Goal: Transaction & Acquisition: Subscribe to service/newsletter

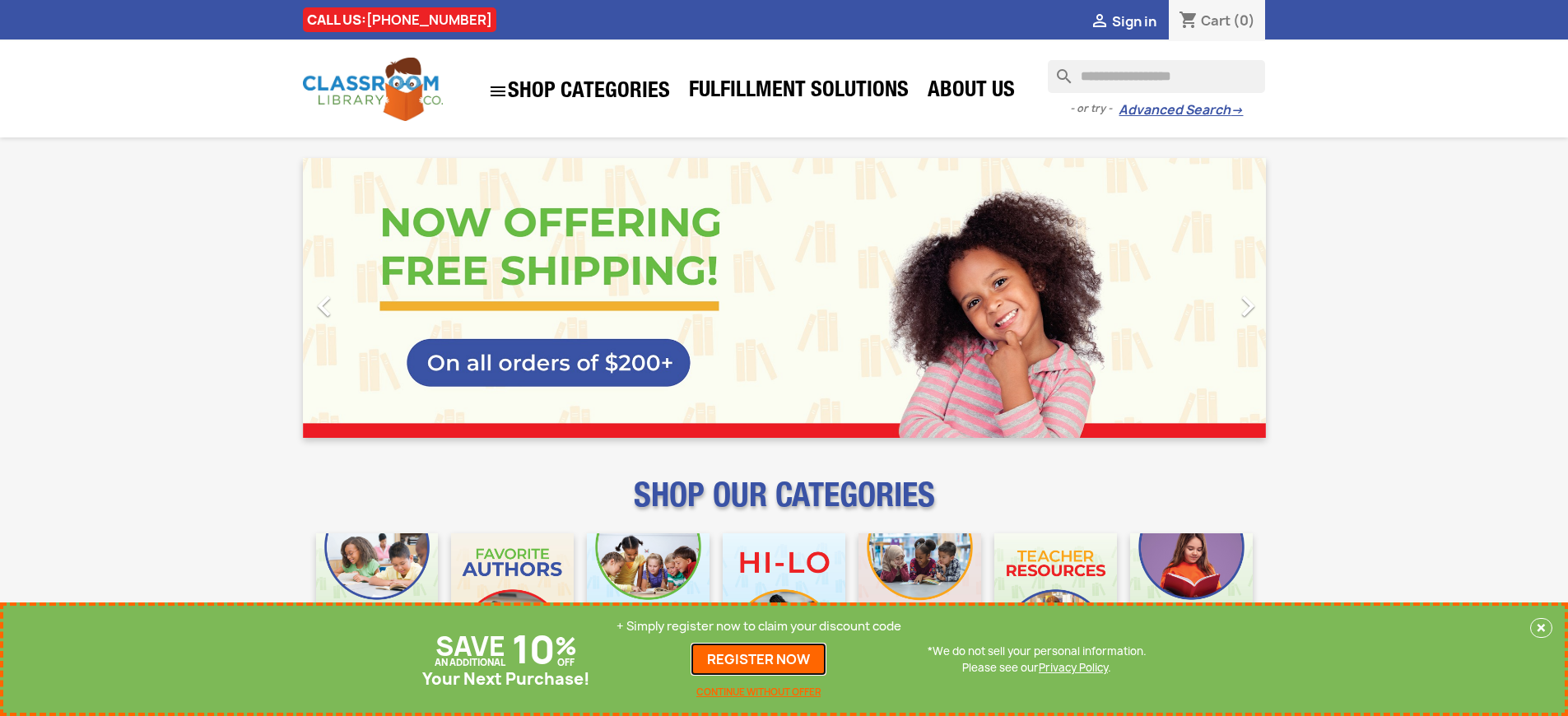
click at [759, 660] on link "REGISTER NOW" at bounding box center [758, 660] width 136 height 33
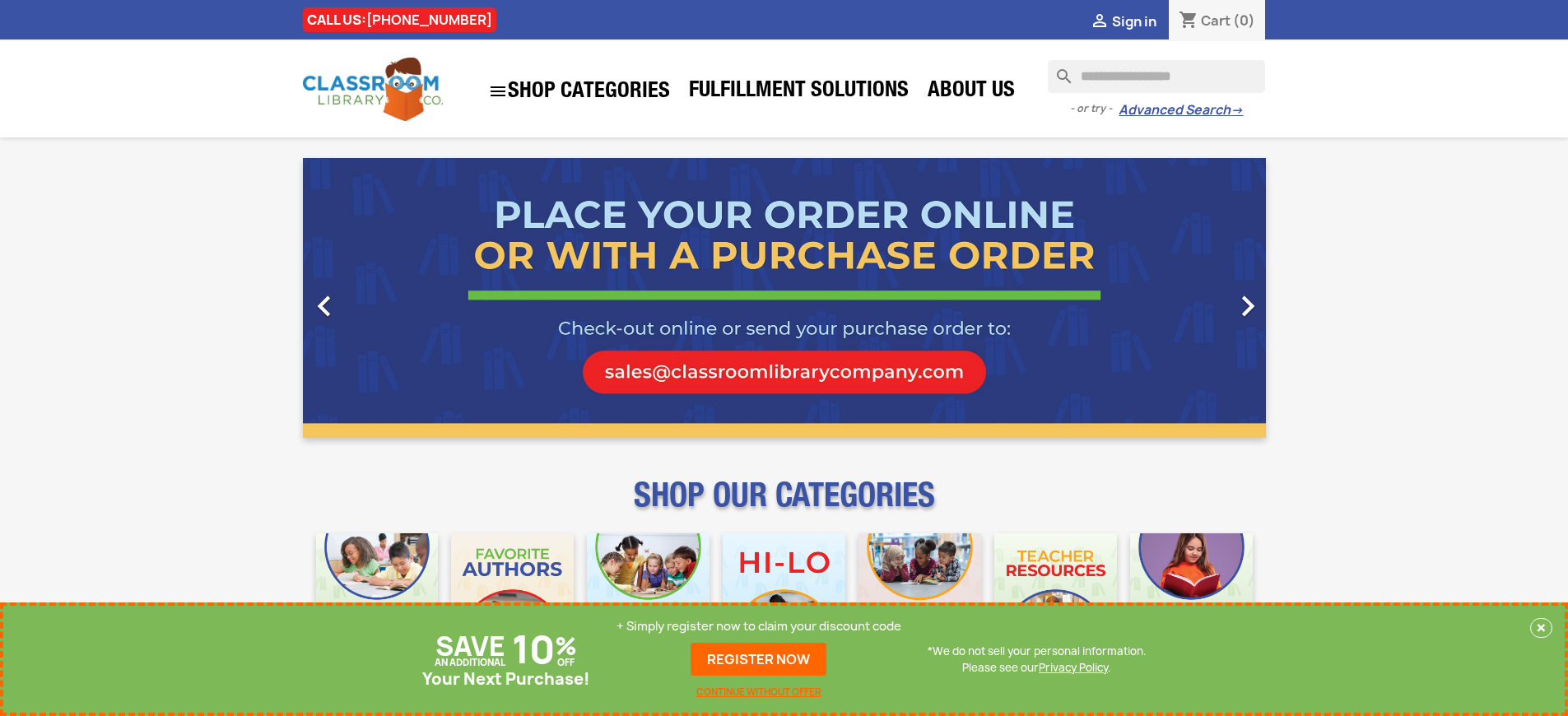
click at [759, 626] on p "+ Simply register now to claim your discount code" at bounding box center [759, 626] width 285 height 17
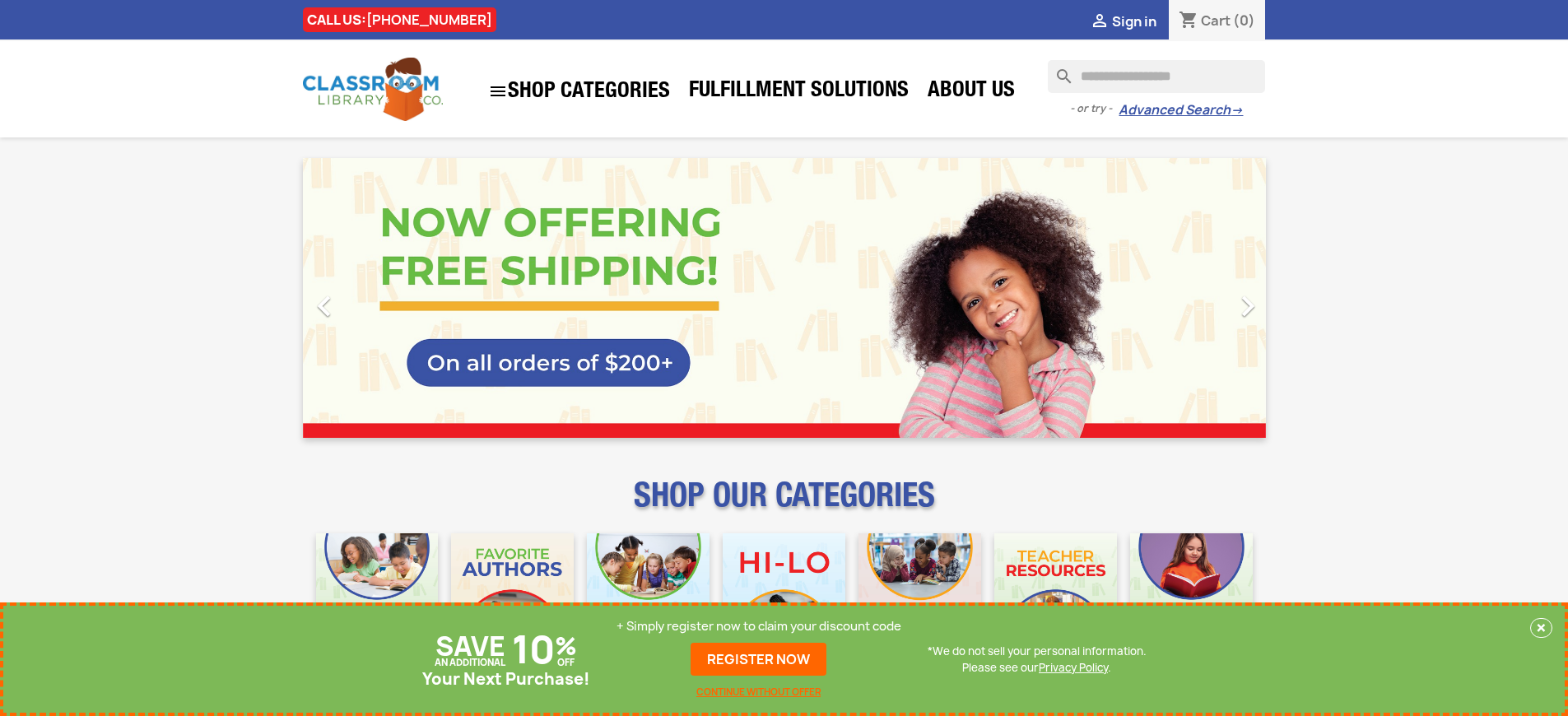
click at [759, 626] on p "+ Simply register now to claim your discount code" at bounding box center [759, 626] width 285 height 17
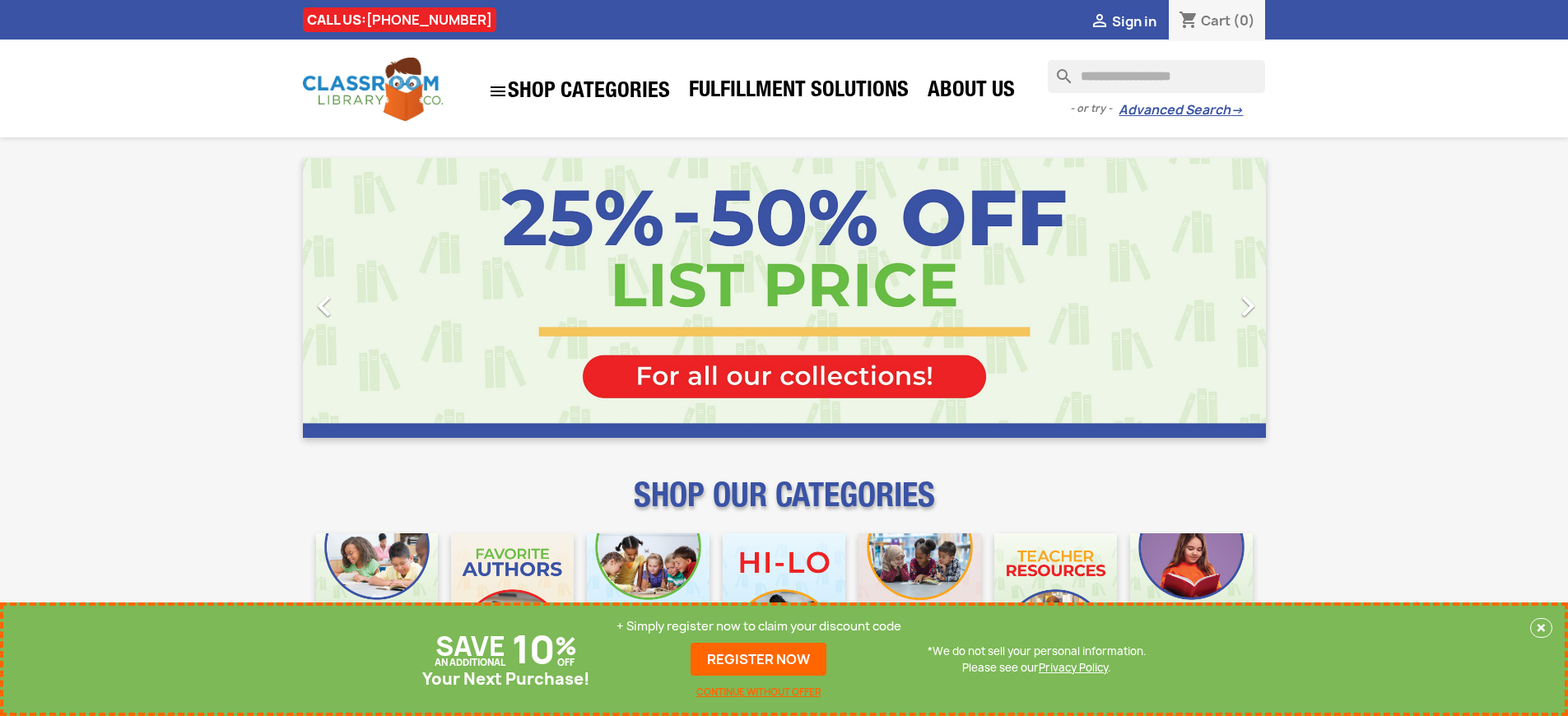
click at [759, 626] on p "+ Simply register now to claim your discount code" at bounding box center [759, 626] width 285 height 17
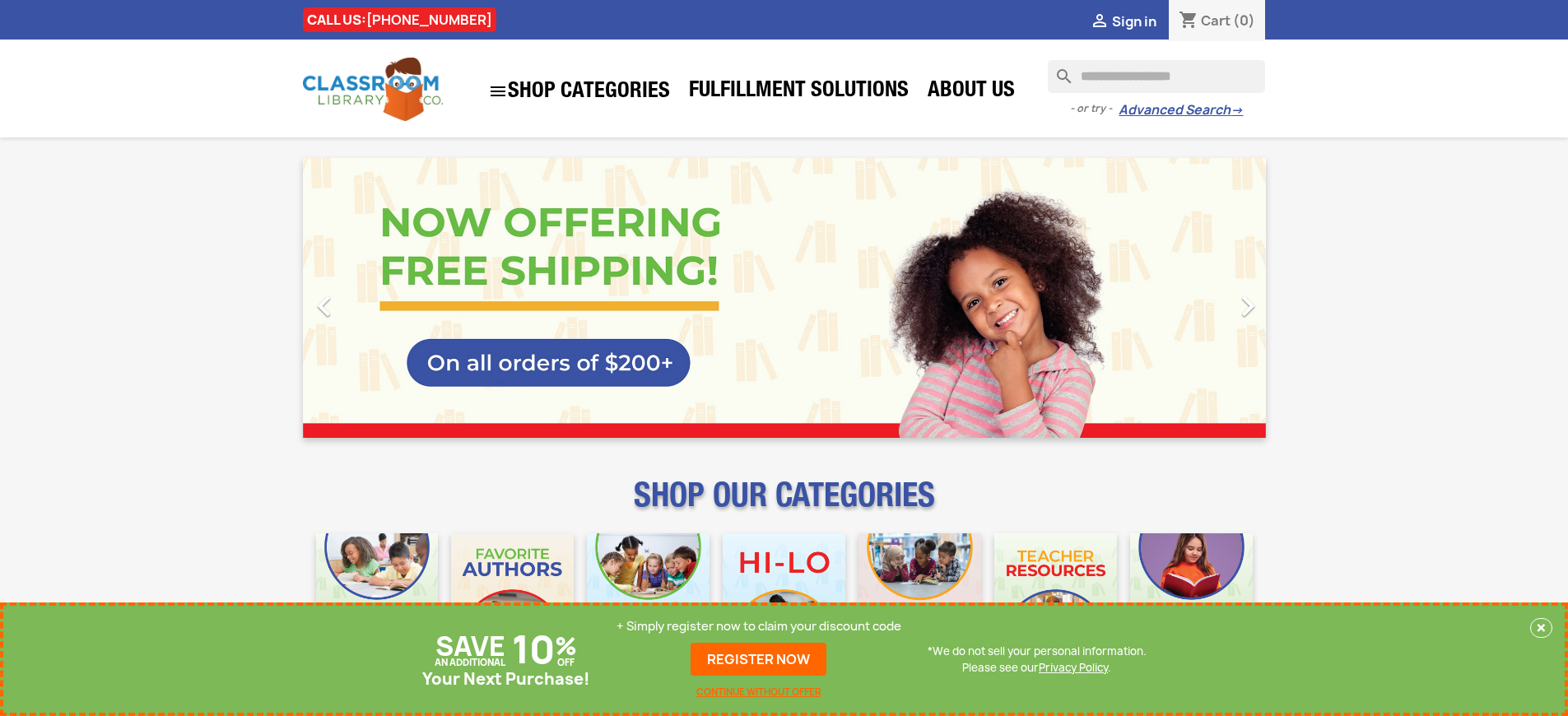
click at [759, 626] on p "+ Simply register now to claim your discount code" at bounding box center [759, 626] width 285 height 17
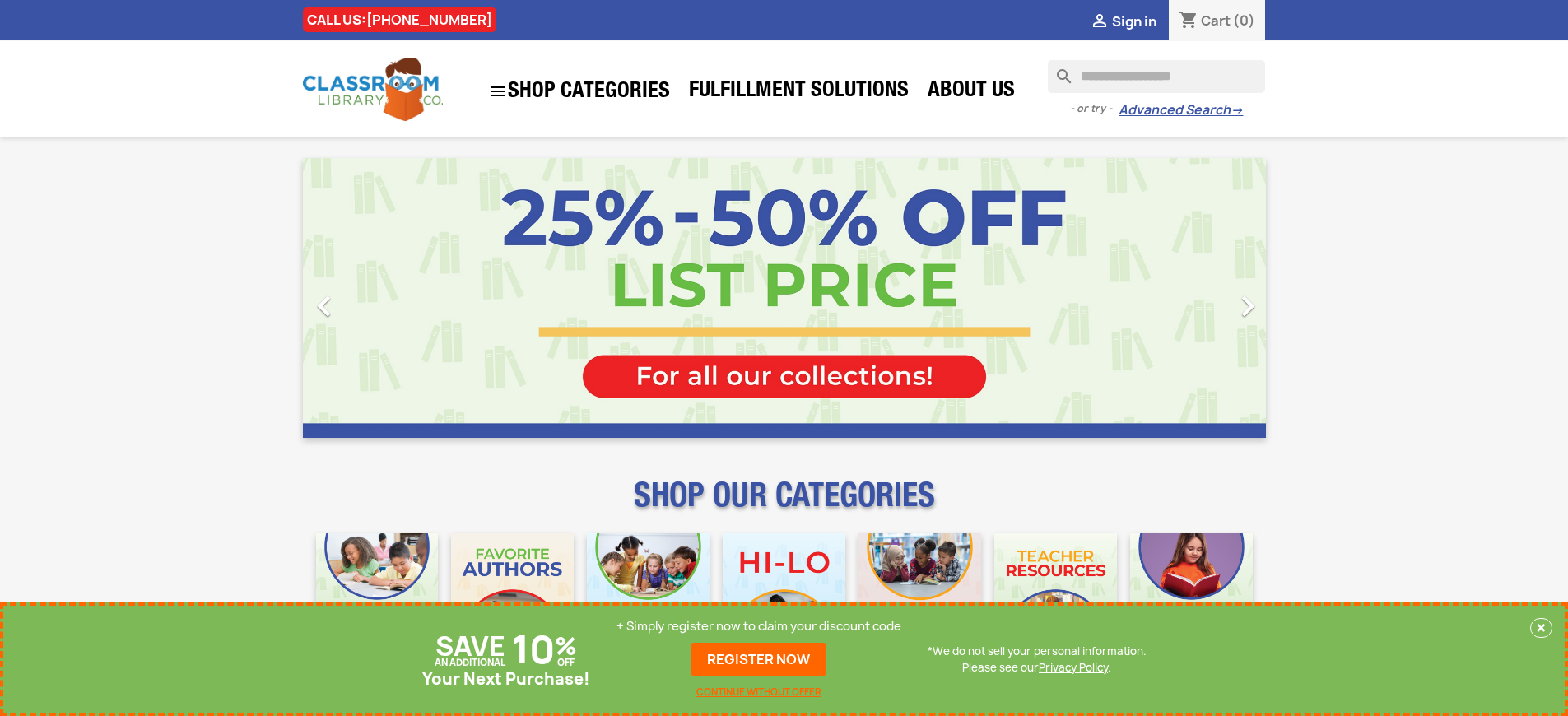
click at [759, 626] on p "+ Simply register now to claim your discount code" at bounding box center [759, 626] width 285 height 17
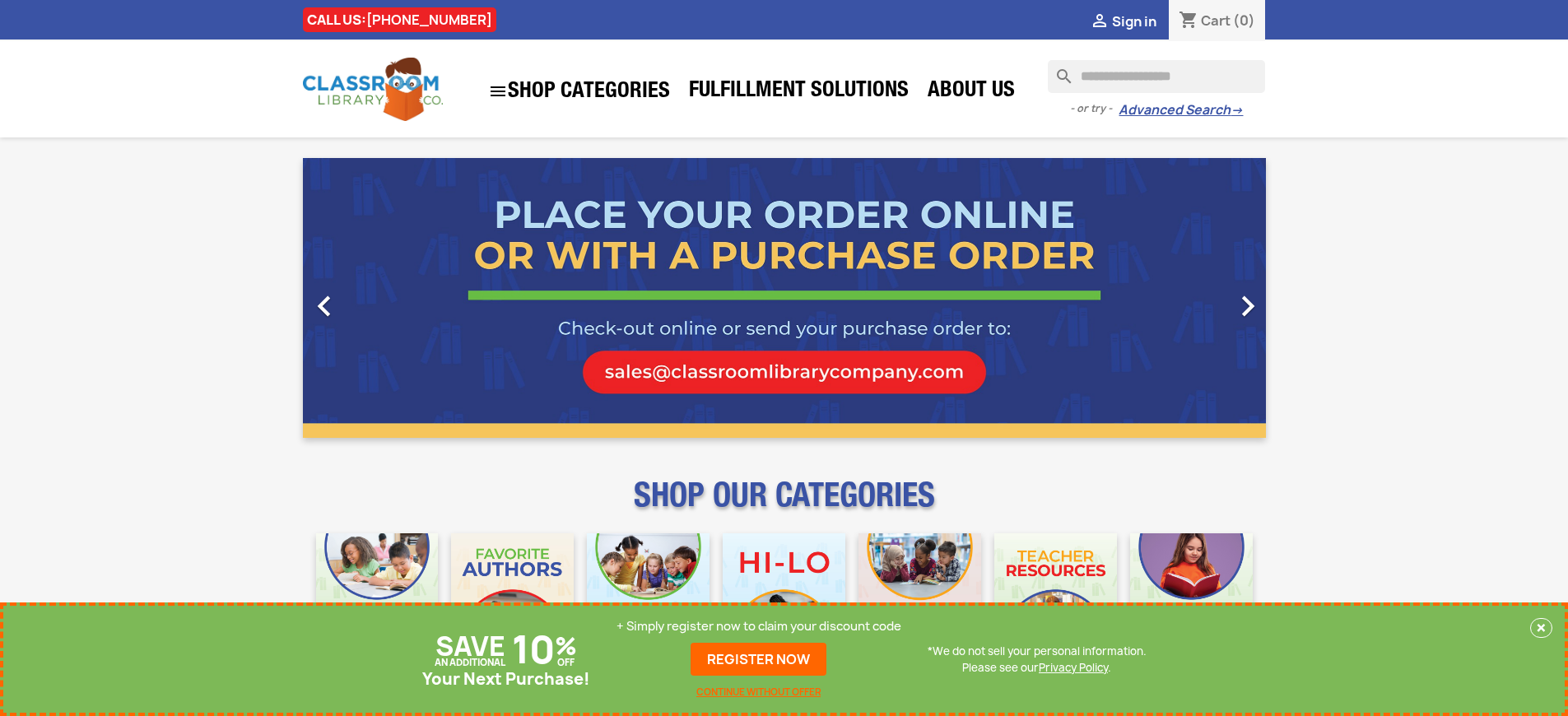
click at [759, 626] on p "+ Simply register now to claim your discount code" at bounding box center [759, 626] width 285 height 17
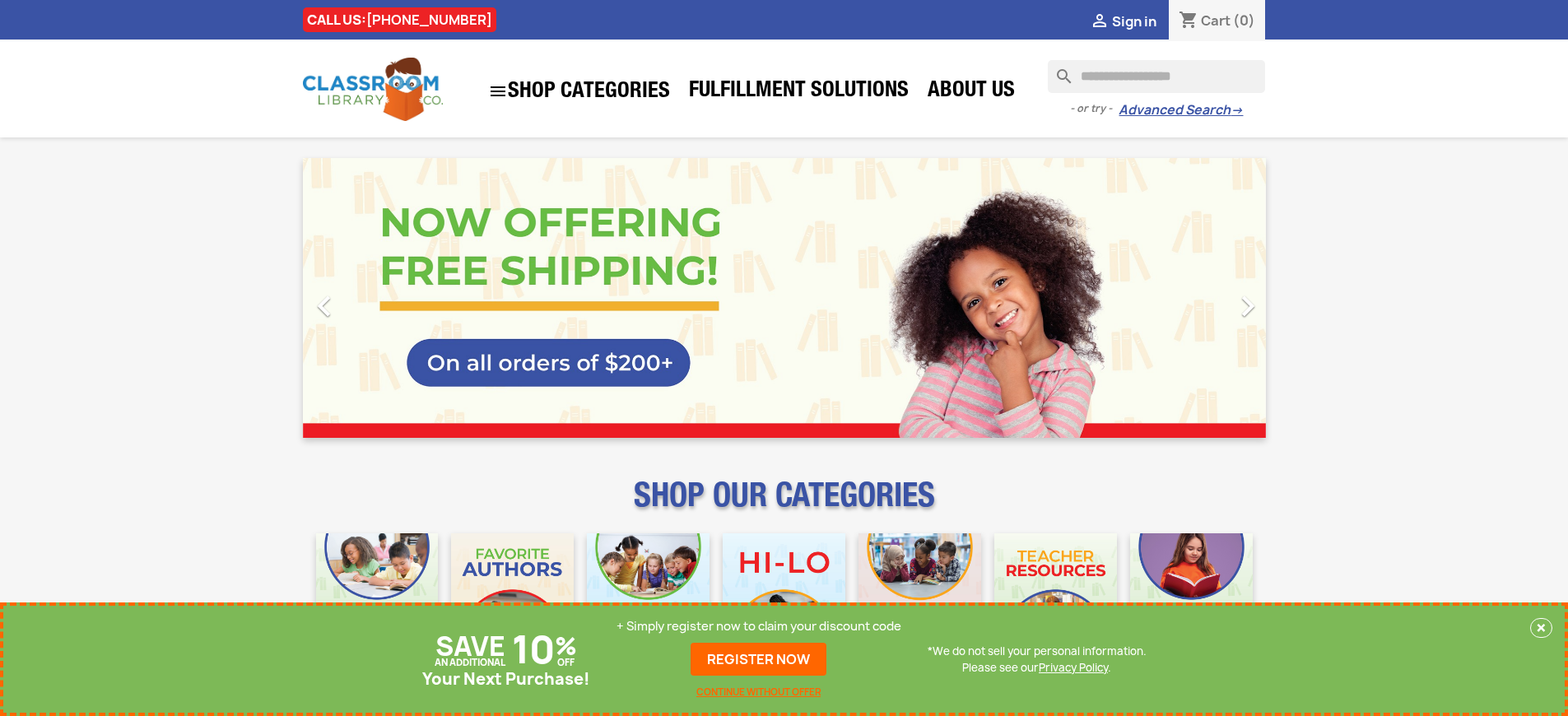
click at [759, 626] on p "+ Simply register now to claim your discount code" at bounding box center [759, 626] width 285 height 17
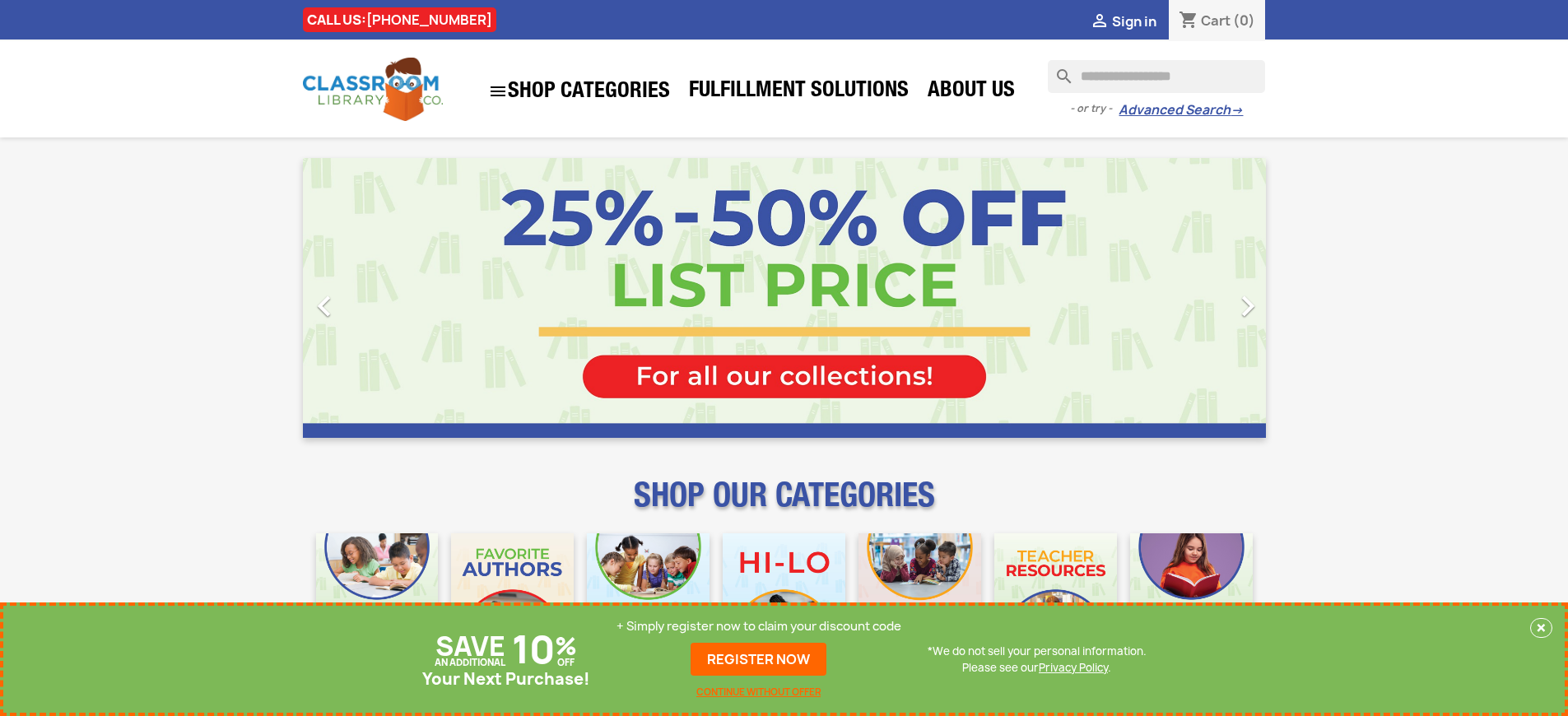
click at [759, 626] on p "+ Simply register now to claim your discount code" at bounding box center [759, 626] width 285 height 17
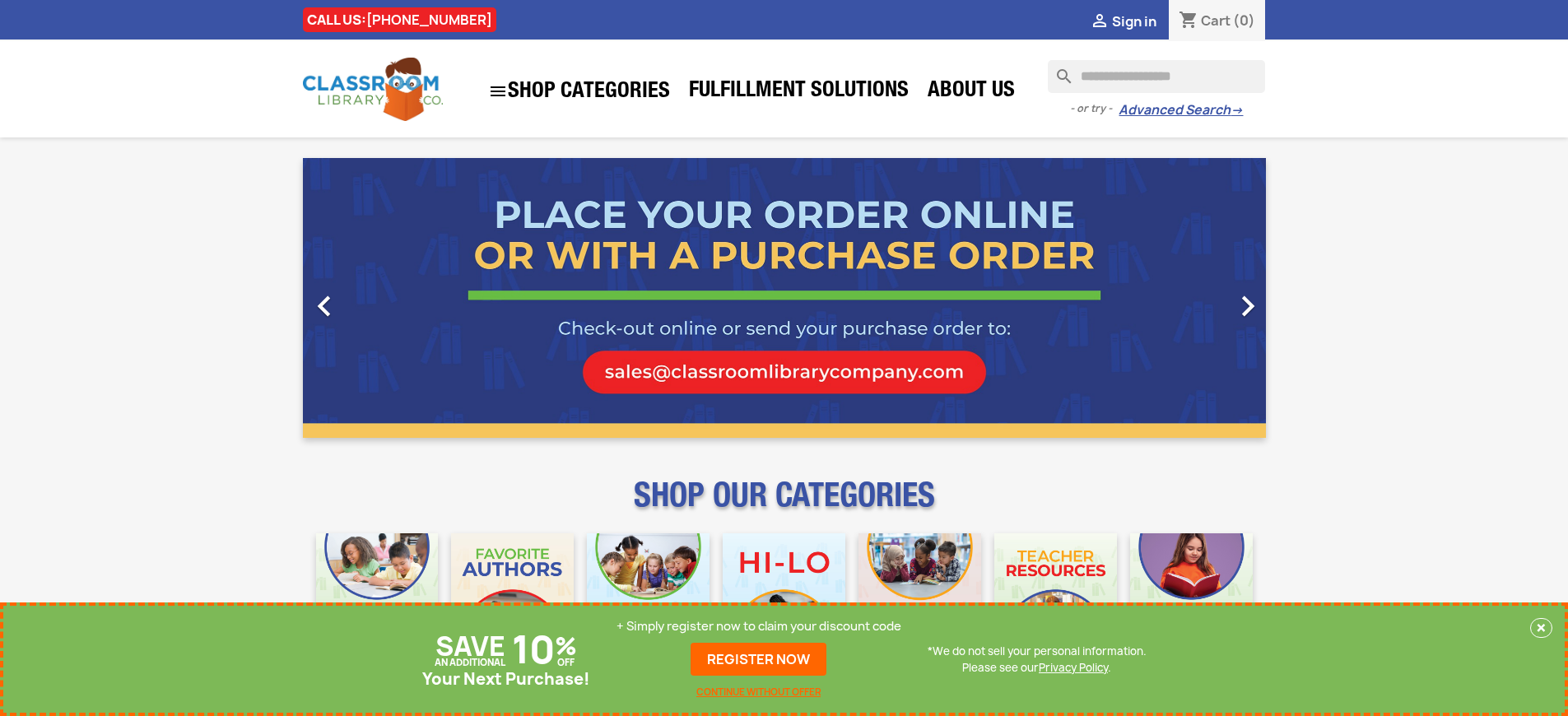
click at [759, 626] on p "+ Simply register now to claim your discount code" at bounding box center [759, 626] width 285 height 17
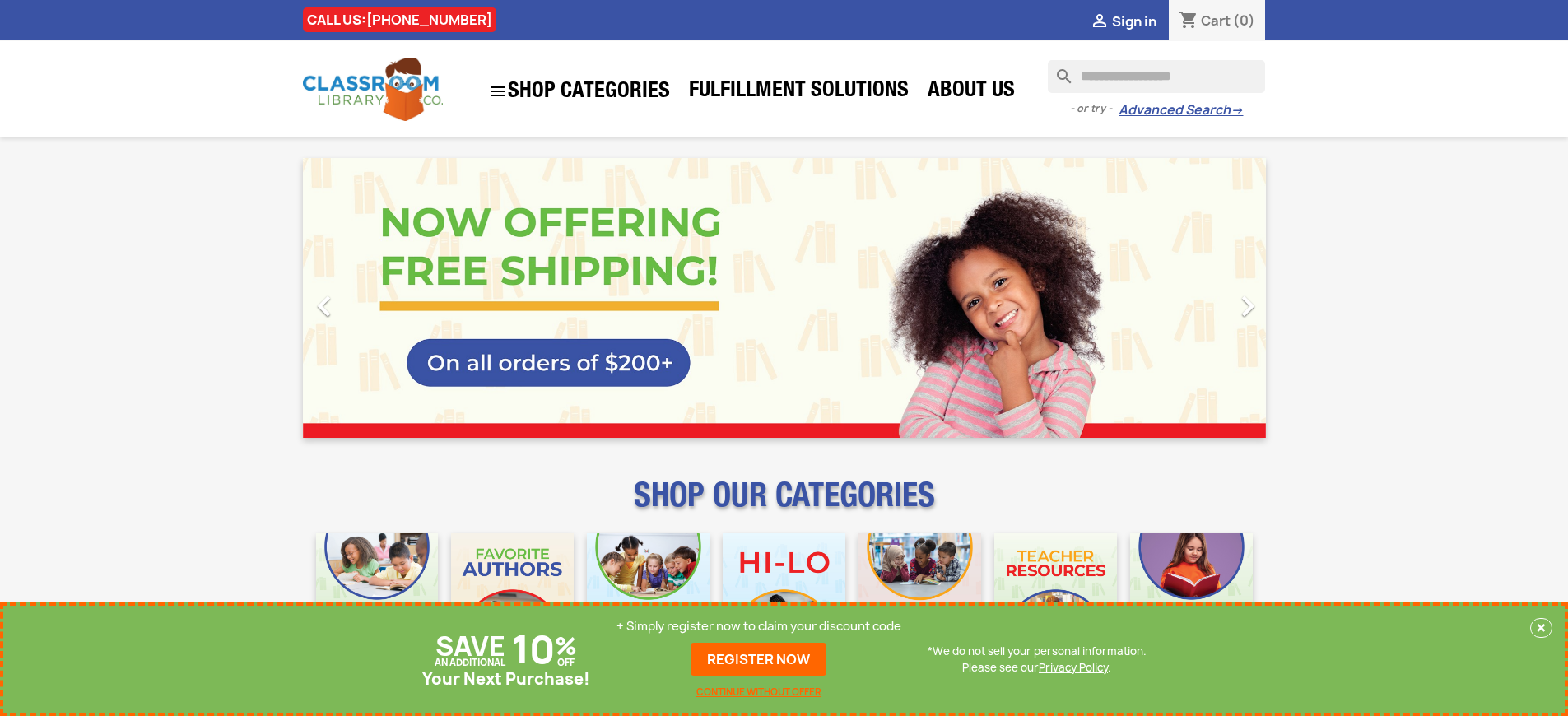
click at [759, 626] on p "+ Simply register now to claim your discount code" at bounding box center [759, 626] width 285 height 17
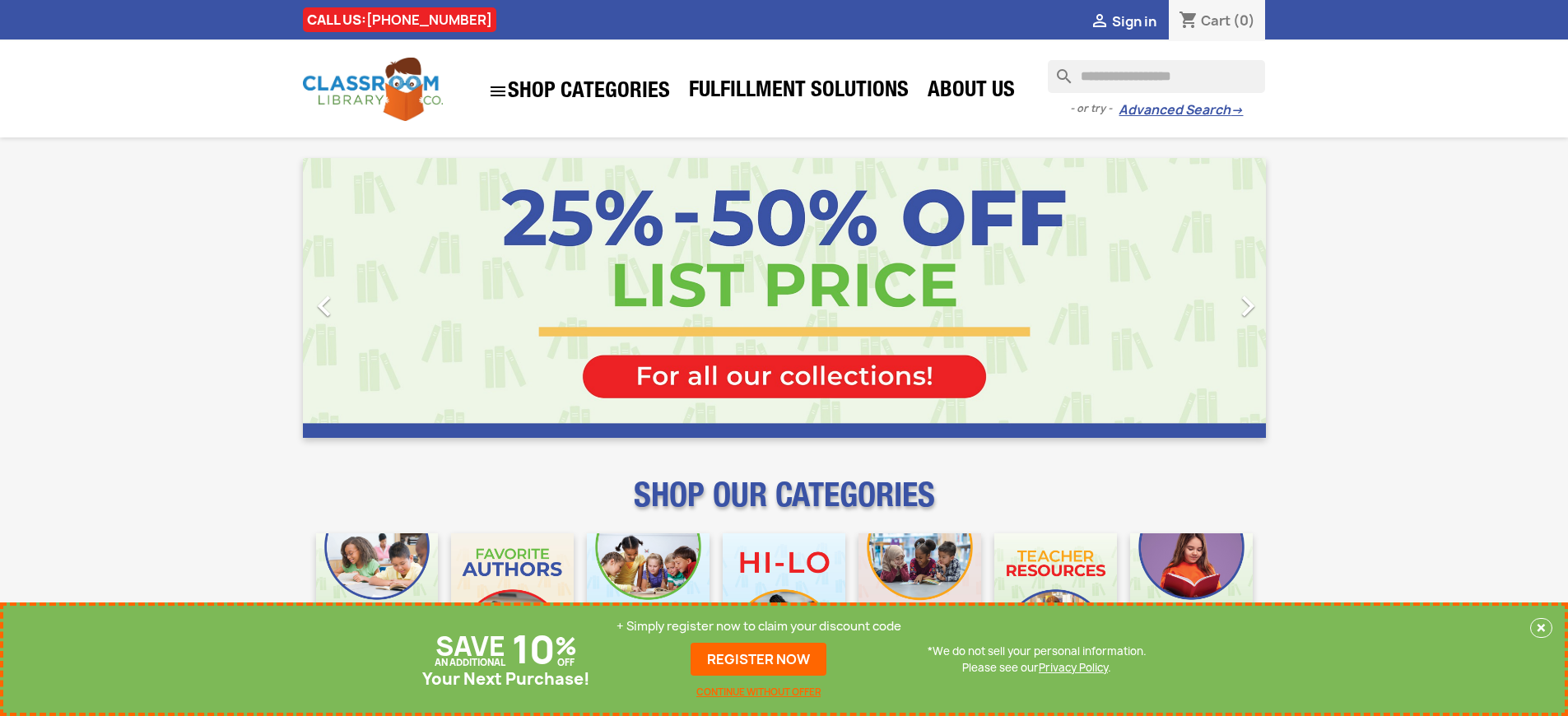
click at [759, 626] on p "+ Simply register now to claim your discount code" at bounding box center [759, 626] width 285 height 17
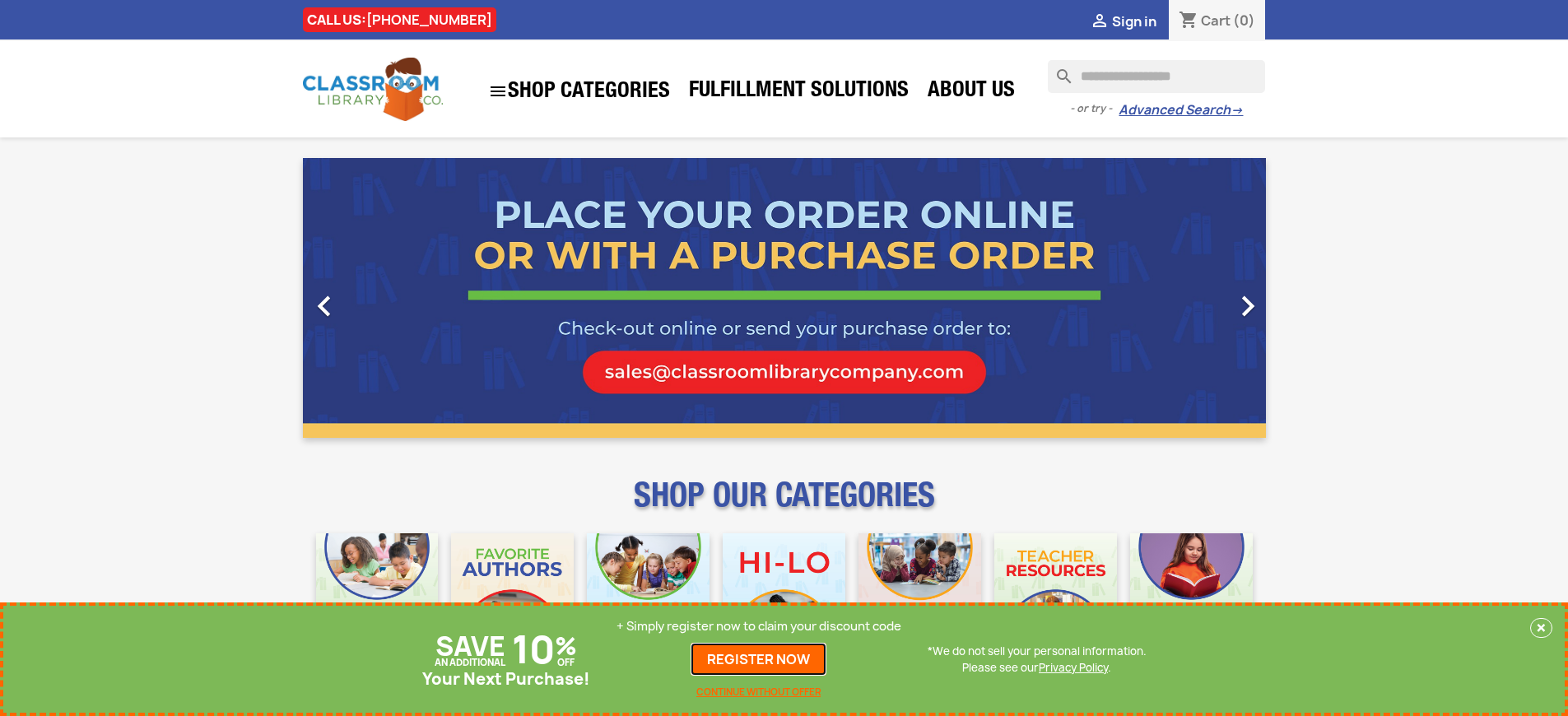
click at [759, 660] on link "REGISTER NOW" at bounding box center [758, 660] width 136 height 33
